Goal: Task Accomplishment & Management: Manage account settings

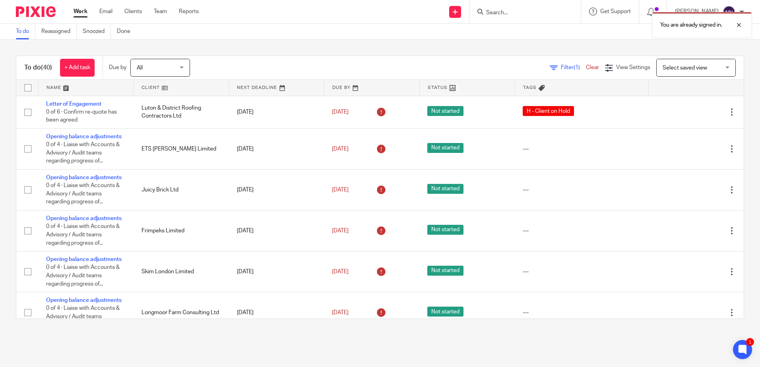
click at [151, 88] on link at bounding box center [181, 88] width 95 height 16
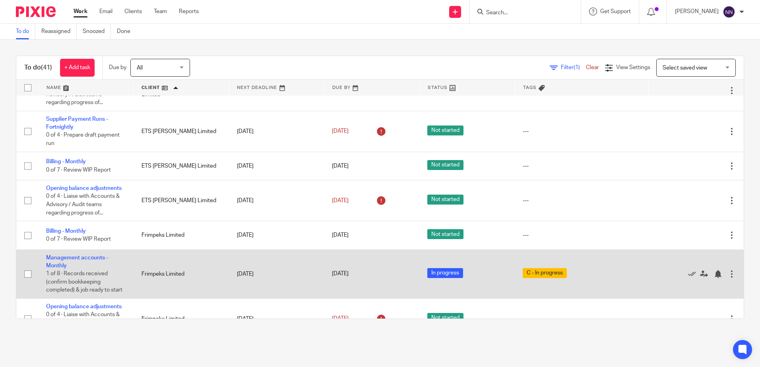
scroll to position [358, 0]
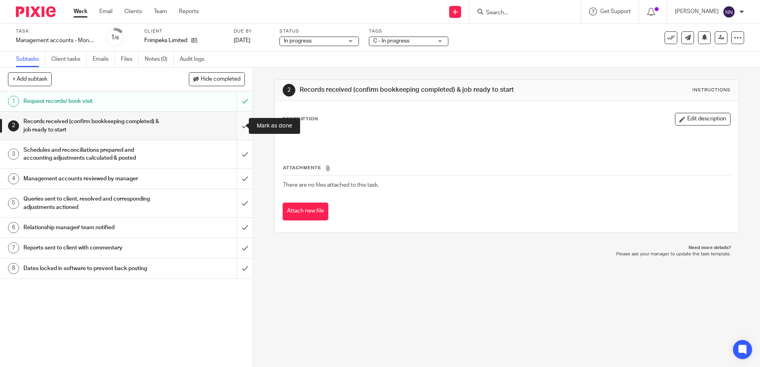
click at [238, 127] on input "submit" at bounding box center [126, 126] width 253 height 28
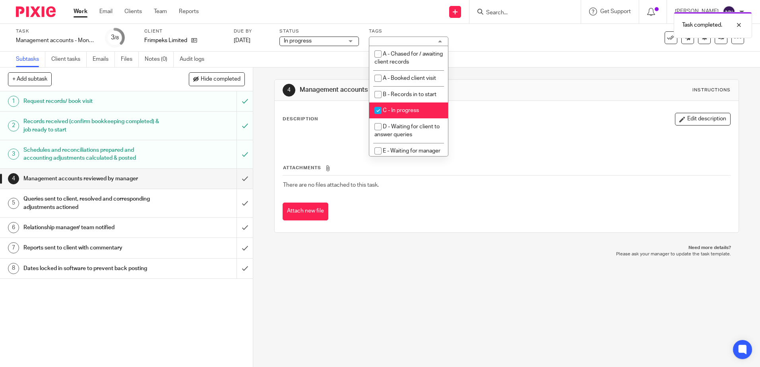
click at [376, 109] on input "checkbox" at bounding box center [377, 110] width 15 height 15
checkbox input "false"
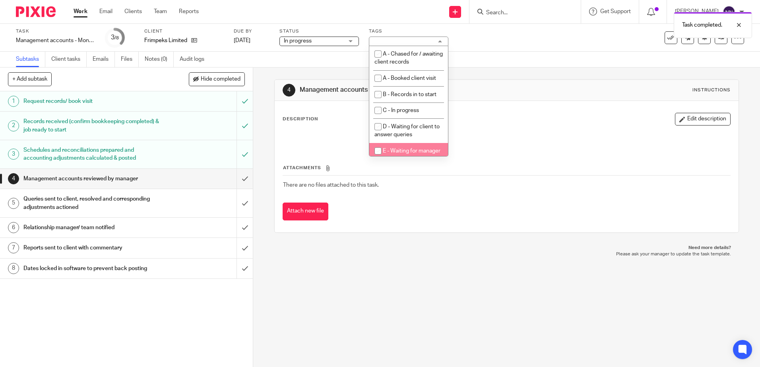
click at [380, 150] on input "checkbox" at bounding box center [377, 150] width 15 height 15
checkbox input "true"
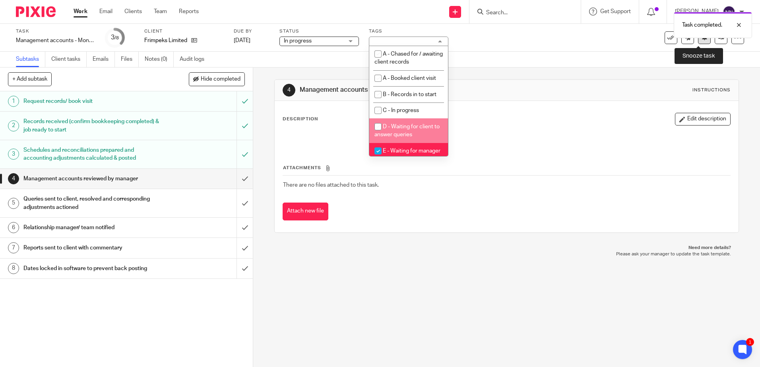
click at [700, 41] on button at bounding box center [704, 37] width 13 height 13
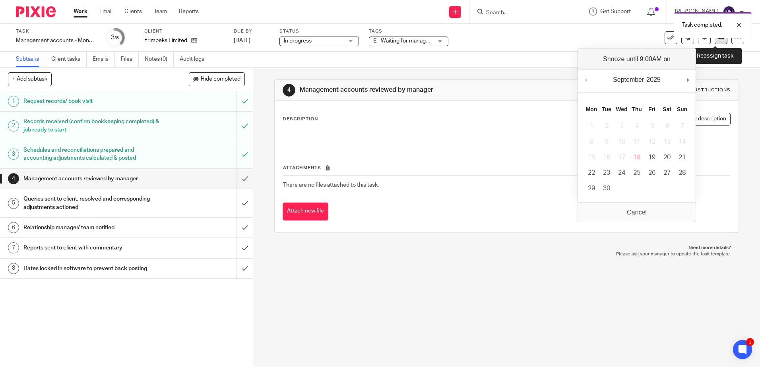
click at [716, 41] on link at bounding box center [721, 37] width 13 height 13
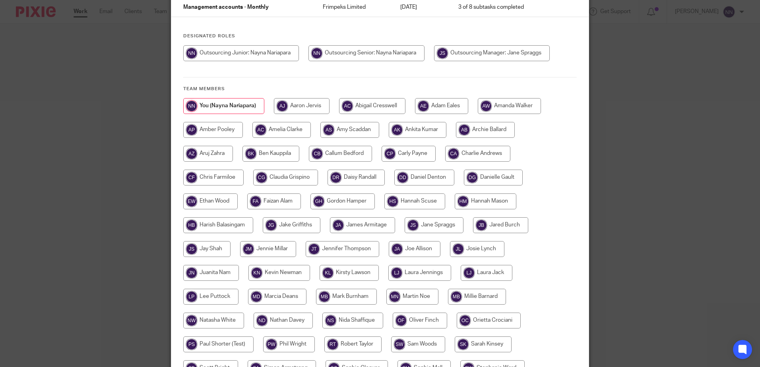
scroll to position [79, 0]
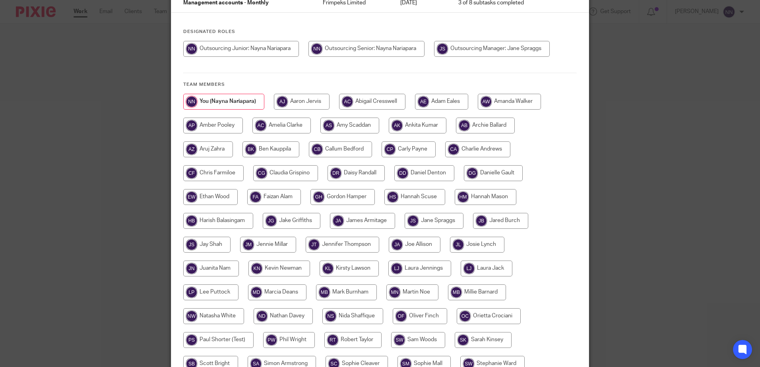
click at [409, 152] on input "radio" at bounding box center [409, 149] width 54 height 16
radio input "true"
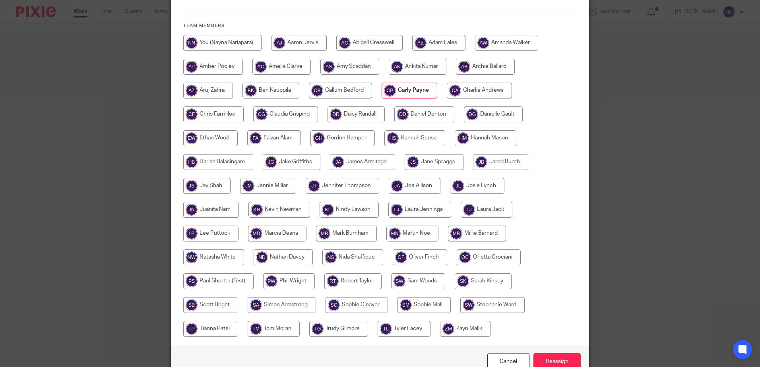
scroll to position [182, 0]
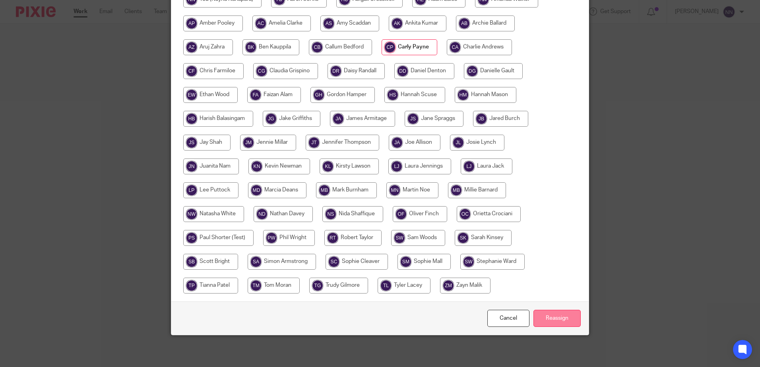
click at [550, 318] on input "Reassign" at bounding box center [556, 318] width 47 height 17
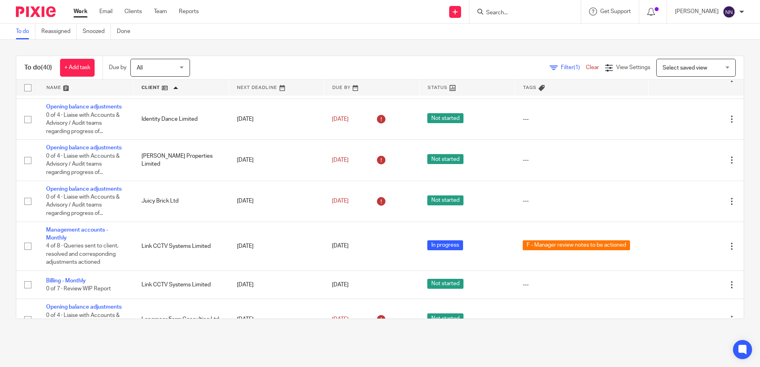
scroll to position [556, 0]
